Goal: Find specific page/section: Find specific page/section

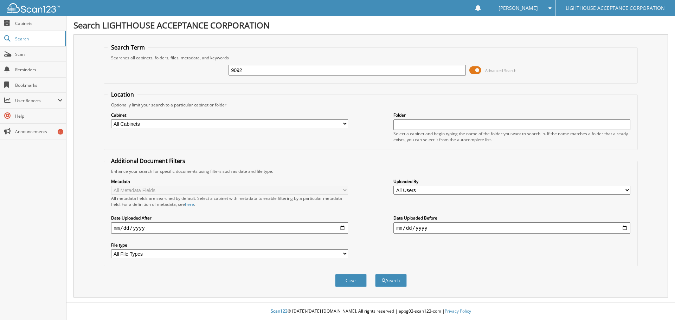
type input "9092"
click at [375, 274] on button "Search" at bounding box center [391, 280] width 32 height 13
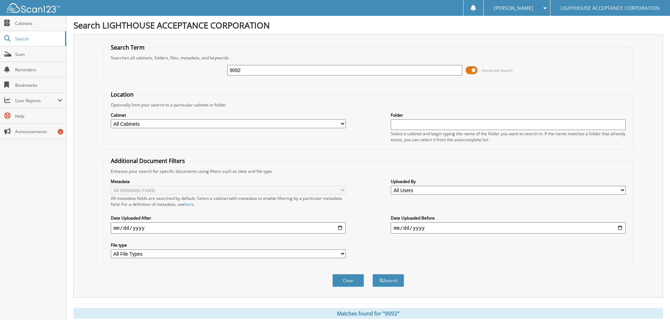
click at [469, 68] on span at bounding box center [472, 70] width 12 height 11
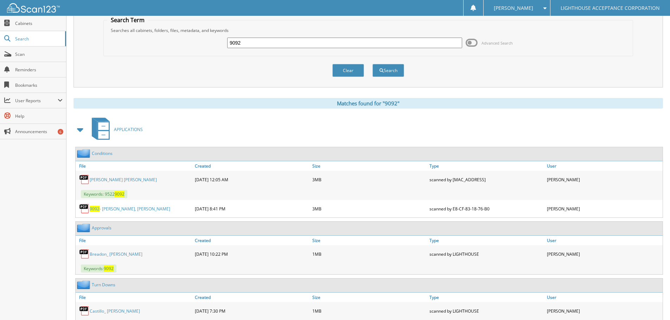
scroll to position [70, 0]
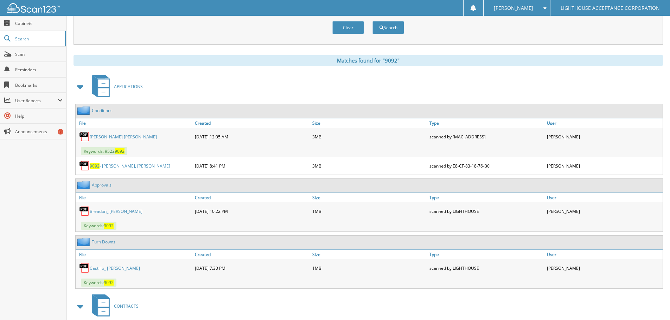
click at [101, 164] on link "9092 - [PERSON_NAME], [PERSON_NAME]" at bounding box center [130, 166] width 81 height 6
drag, startPoint x: 117, startPoint y: 167, endPoint x: 135, endPoint y: 172, distance: 19.0
click at [117, 167] on link "9092 - [PERSON_NAME], [PERSON_NAME]" at bounding box center [130, 166] width 81 height 6
